Goal: Check status: Check status

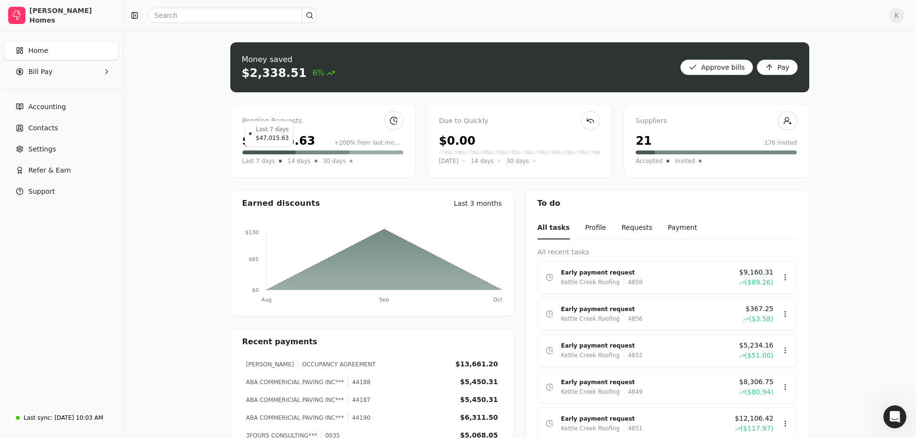
click at [264, 152] on div at bounding box center [269, 152] width 54 height 4
click at [397, 120] on link at bounding box center [393, 120] width 19 height 19
click at [261, 116] on div "Pending Requests" at bounding box center [322, 121] width 161 height 11
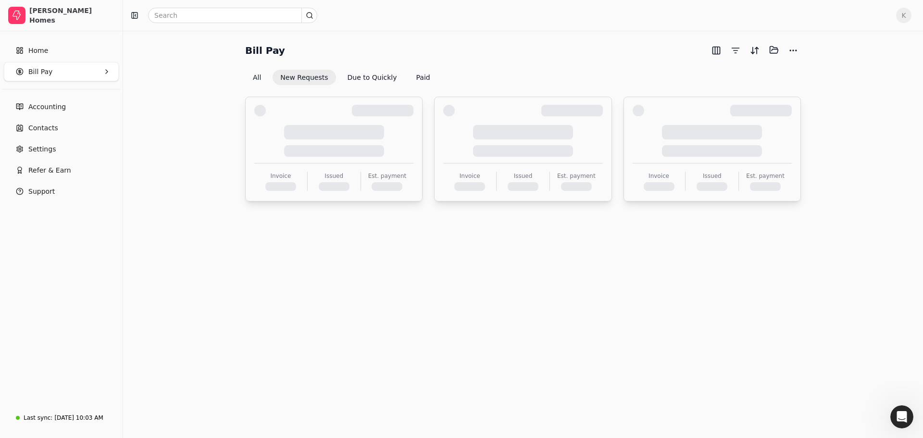
click at [262, 147] on div at bounding box center [333, 141] width 159 height 32
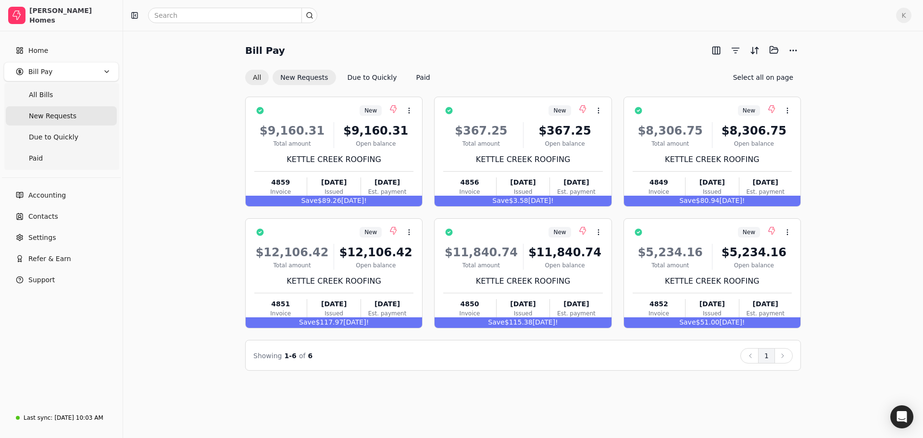
click at [255, 78] on button "All" at bounding box center [257, 77] width 24 height 15
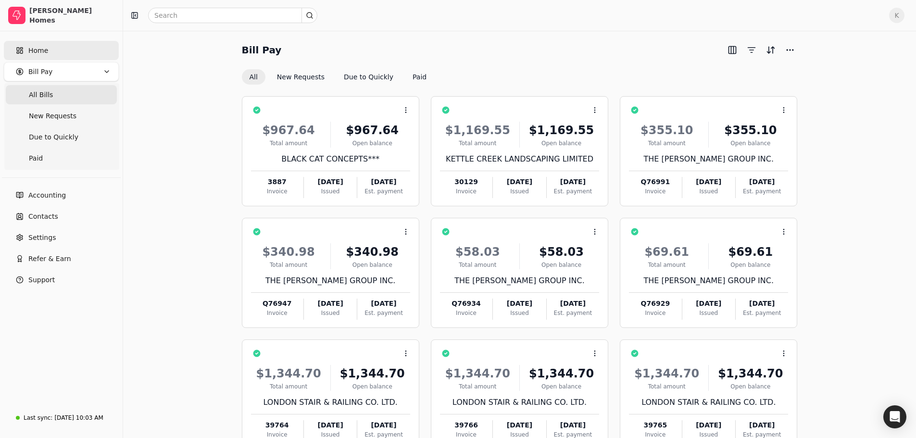
click at [22, 53] on rect at bounding box center [21, 51] width 2 height 3
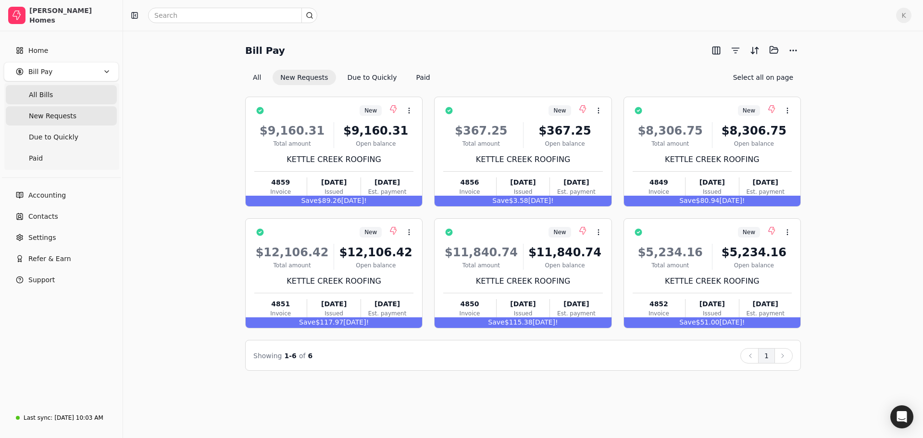
click at [49, 96] on span "All Bills" at bounding box center [41, 95] width 24 height 10
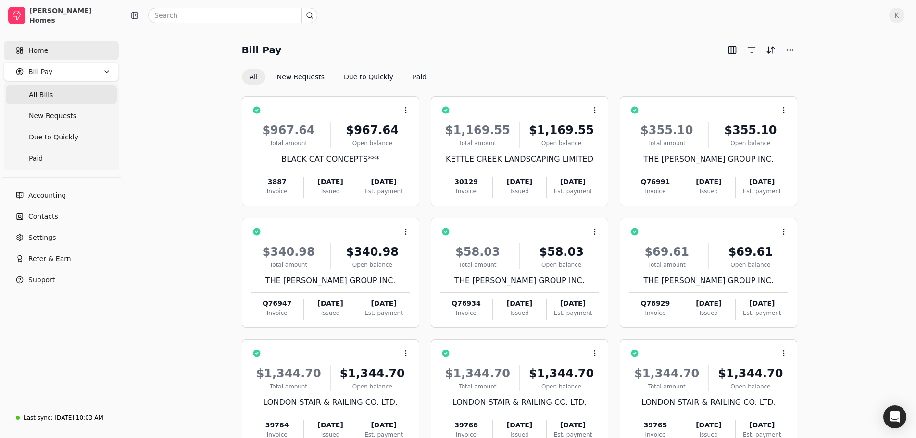
click at [52, 55] on link "Home" at bounding box center [61, 50] width 115 height 19
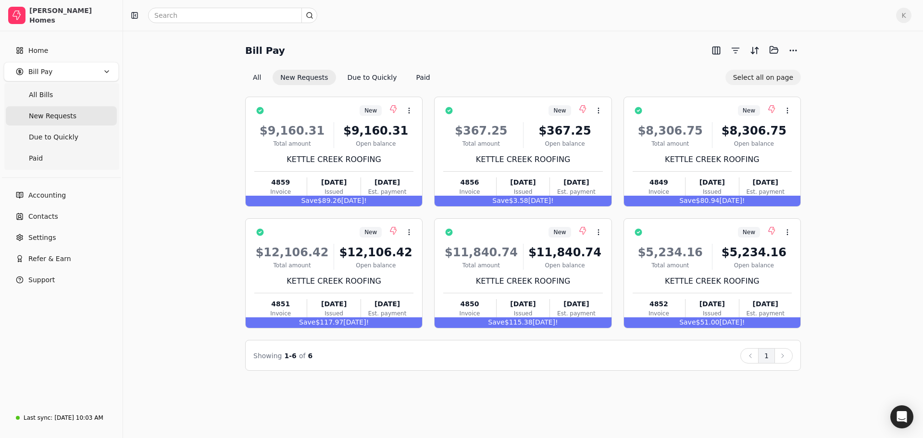
click at [765, 80] on button "Select all on page" at bounding box center [762, 77] width 75 height 15
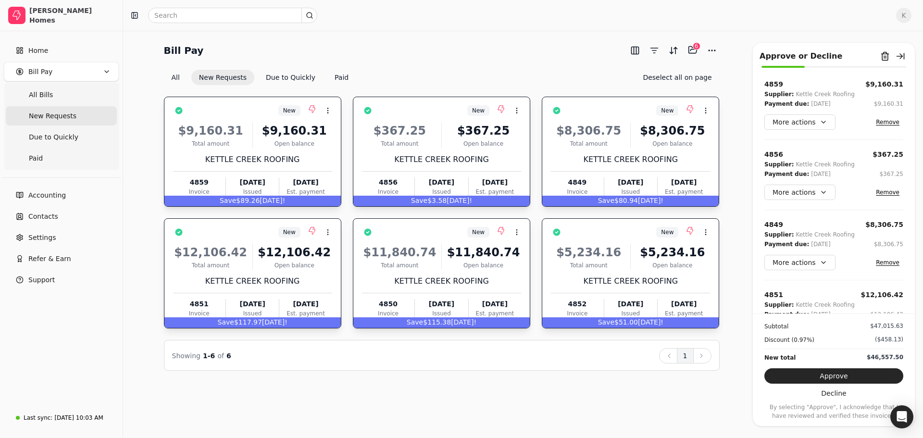
scroll to position [48, 0]
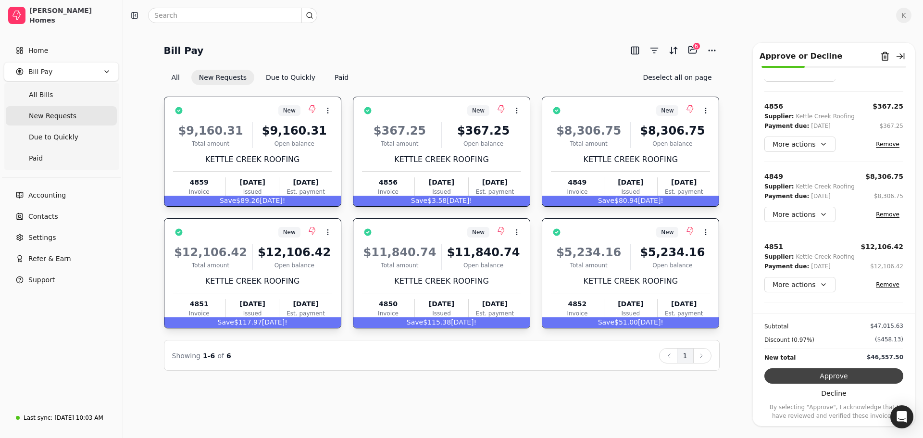
click at [832, 372] on button "Approve" at bounding box center [833, 375] width 139 height 15
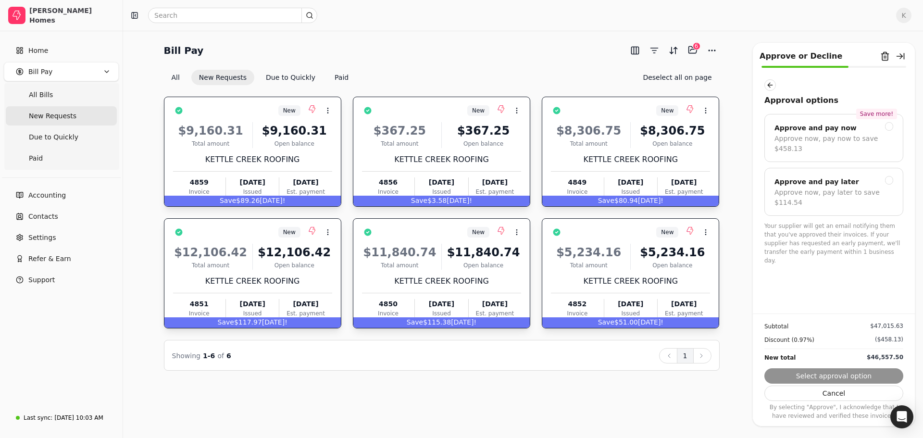
scroll to position [0, 0]
click at [889, 126] on div at bounding box center [889, 126] width 9 height 9
click at [831, 373] on button "Next" at bounding box center [833, 375] width 139 height 15
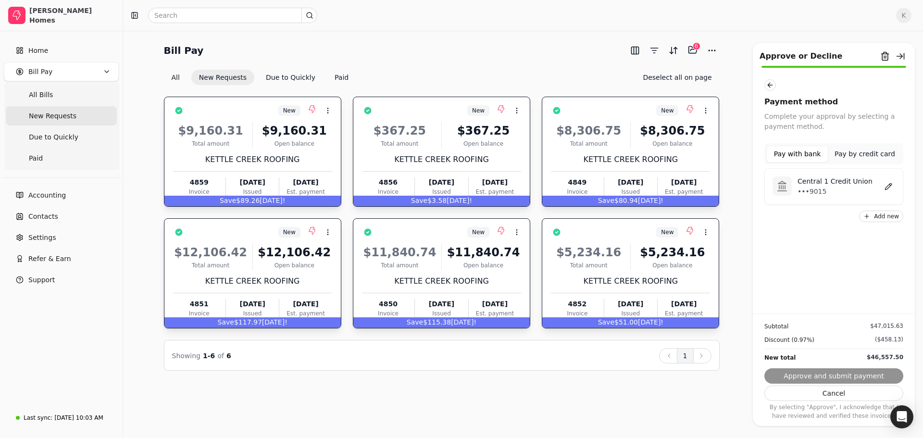
click at [808, 193] on p "•••9015" at bounding box center [834, 191] width 75 height 10
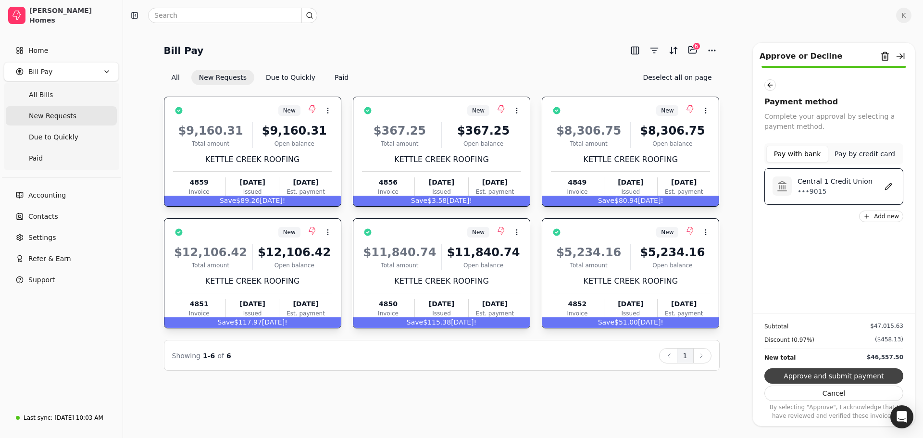
click at [840, 374] on button "Approve and submit payment" at bounding box center [833, 375] width 139 height 15
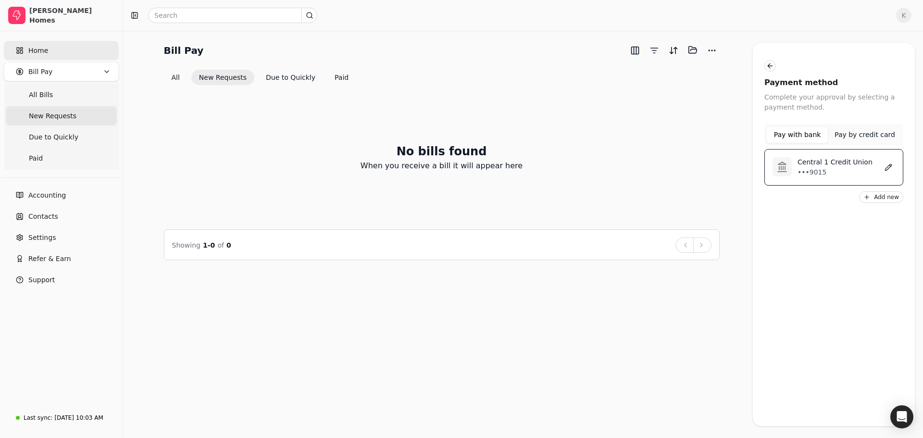
click at [50, 56] on link "Home" at bounding box center [61, 50] width 115 height 19
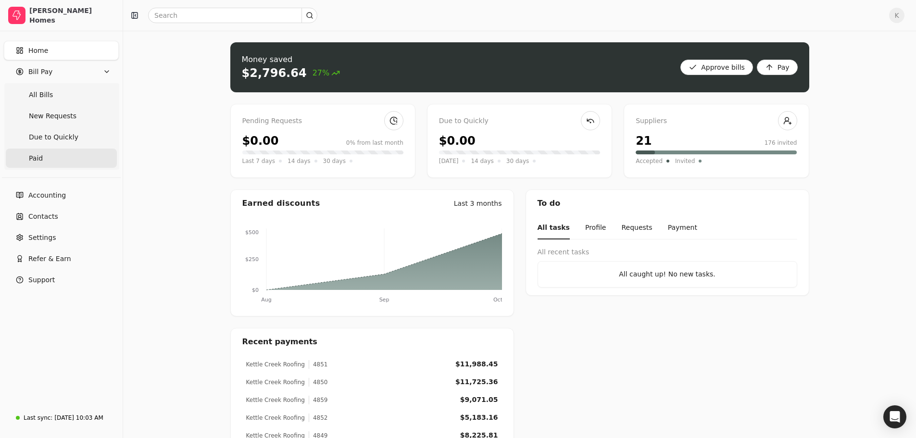
click at [66, 164] on link "Paid" at bounding box center [61, 158] width 111 height 19
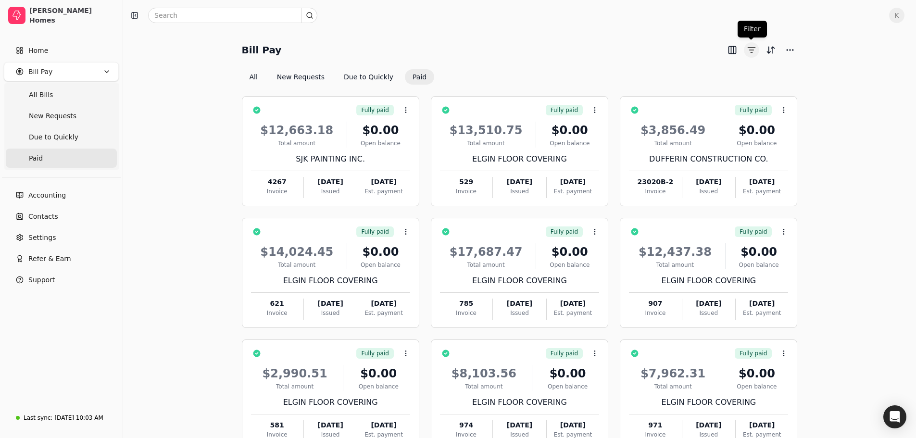
click at [756, 53] on button "button" at bounding box center [751, 49] width 15 height 15
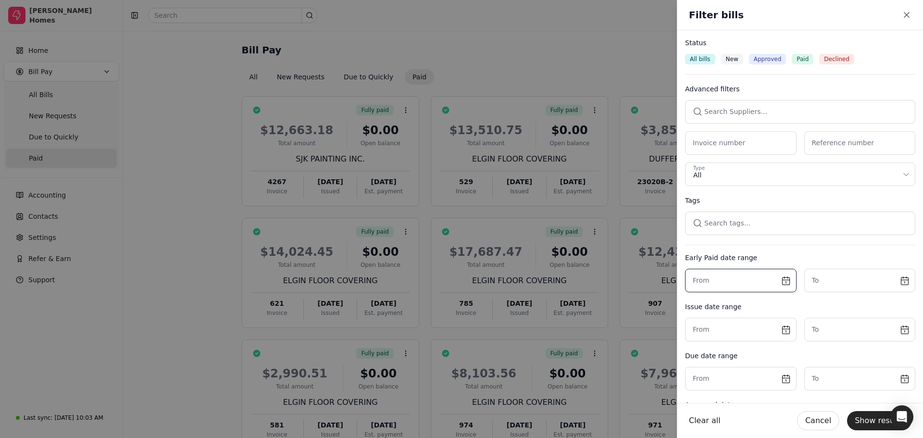
click at [780, 280] on input "text" at bounding box center [741, 281] width 112 height 24
click at [783, 342] on button "3" at bounding box center [775, 337] width 15 height 15
type input "October 3rd, 2025"
drag, startPoint x: 901, startPoint y: 282, endPoint x: 893, endPoint y: 284, distance: 8.1
click at [899, 282] on input "text" at bounding box center [860, 281] width 112 height 24
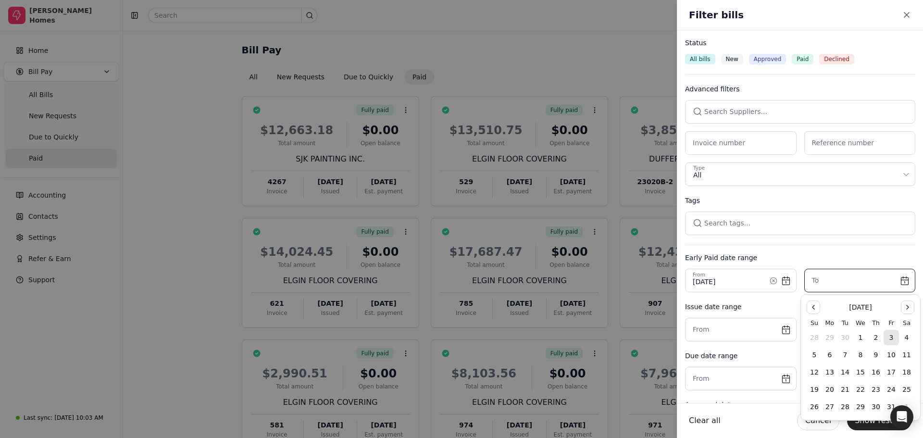
click at [890, 335] on button "3" at bounding box center [890, 337] width 15 height 15
type input "October 3rd, 2025"
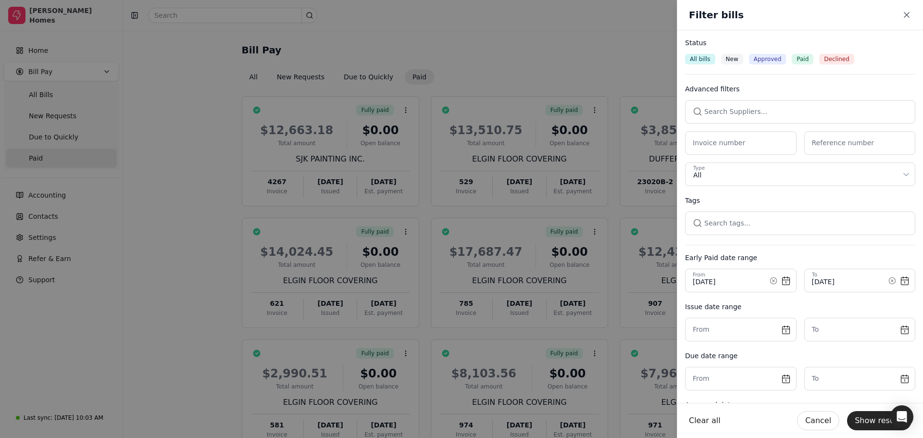
drag, startPoint x: 873, startPoint y: 421, endPoint x: 754, endPoint y: 389, distance: 123.1
click at [870, 420] on button "Show results" at bounding box center [879, 420] width 64 height 19
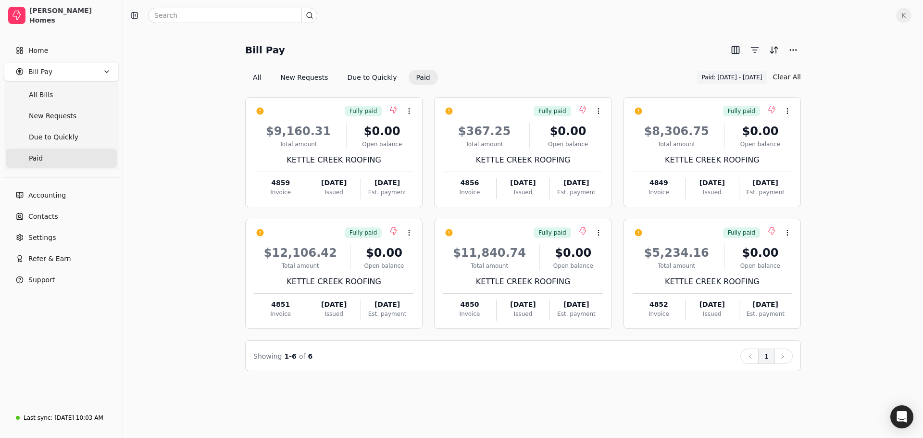
click at [68, 39] on div "Home Bill Pay All Bills New Requests Due to Quickly Paid" at bounding box center [61, 105] width 123 height 136
click at [64, 44] on link "Home" at bounding box center [61, 50] width 115 height 19
